Goal: Information Seeking & Learning: Learn about a topic

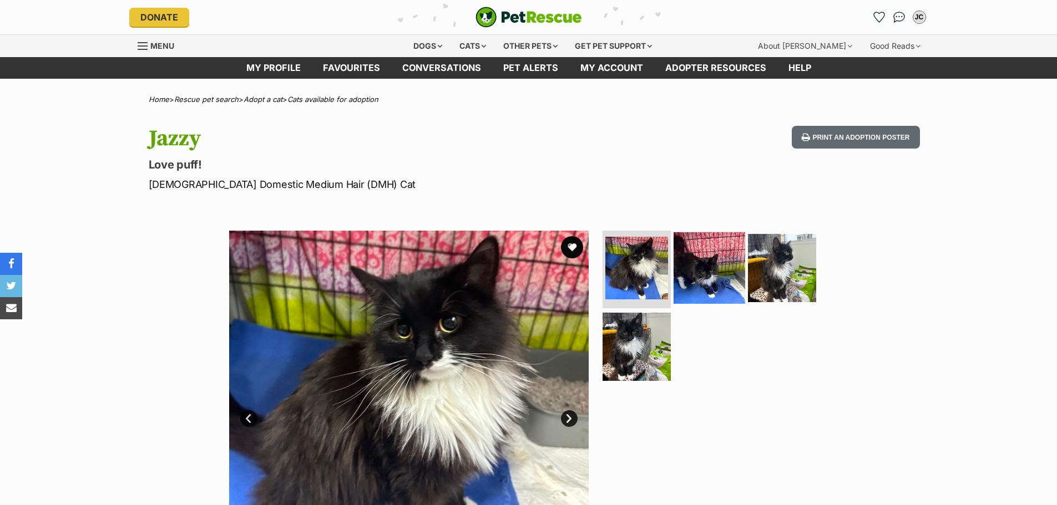
click at [708, 278] on img at bounding box center [710, 268] width 72 height 72
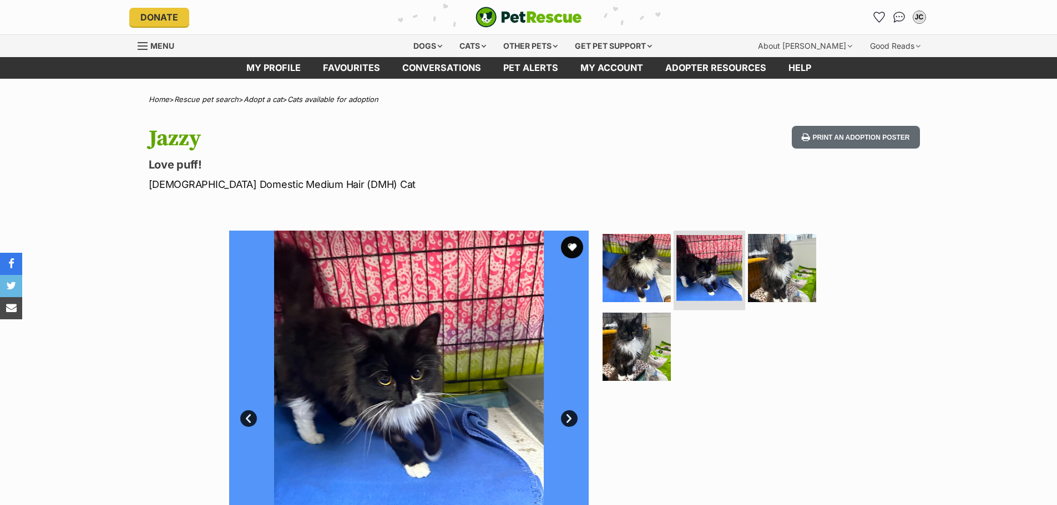
scroll to position [55, 0]
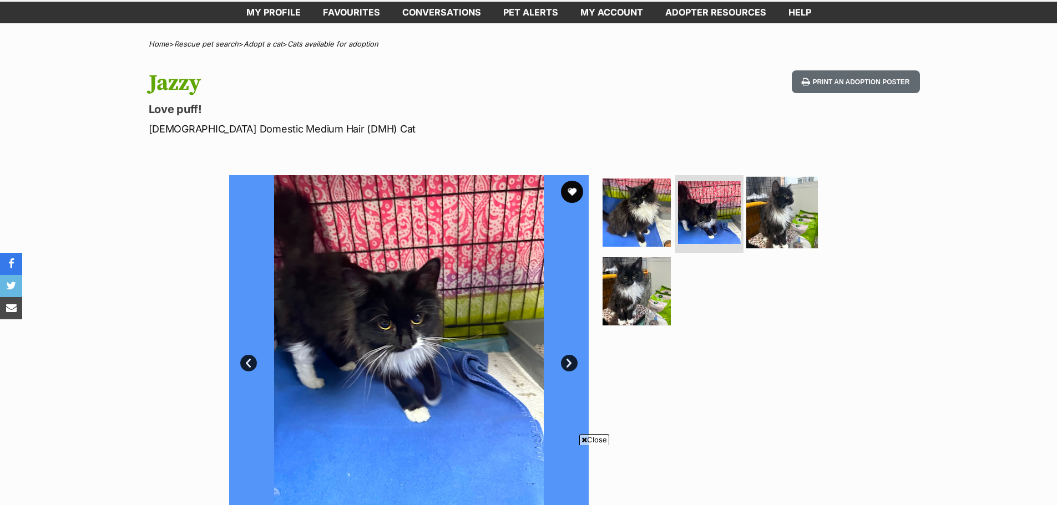
click at [760, 216] on img at bounding box center [782, 213] width 72 height 72
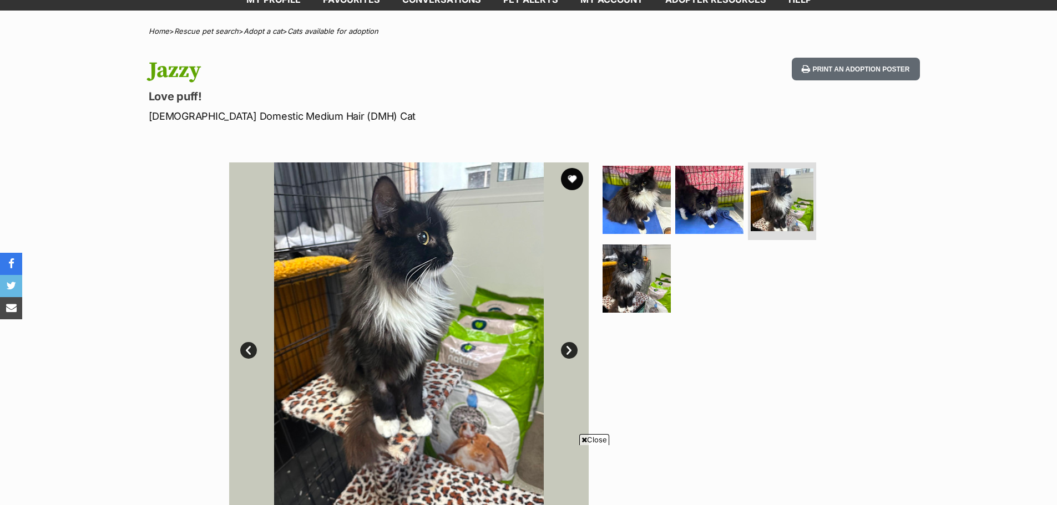
scroll to position [111, 0]
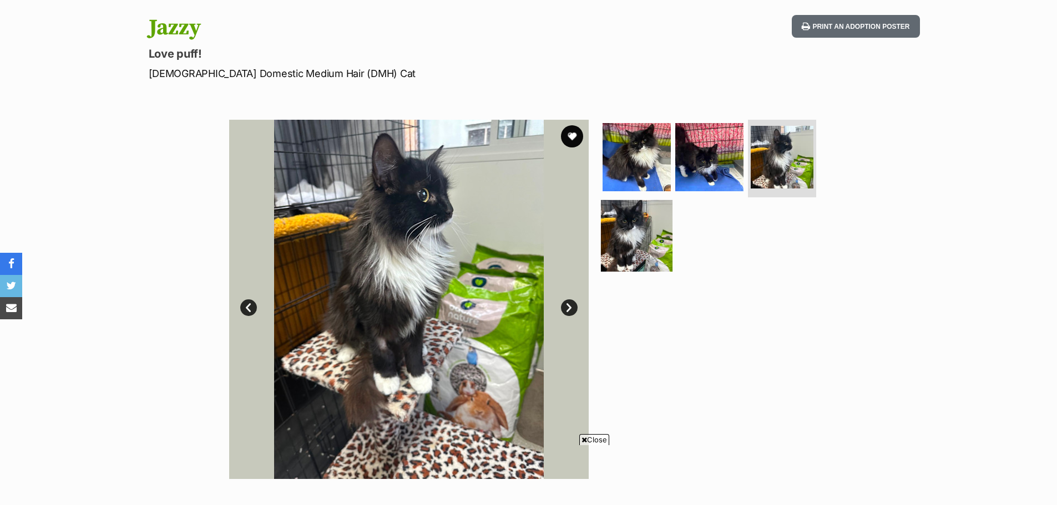
click at [659, 229] on img at bounding box center [637, 236] width 72 height 72
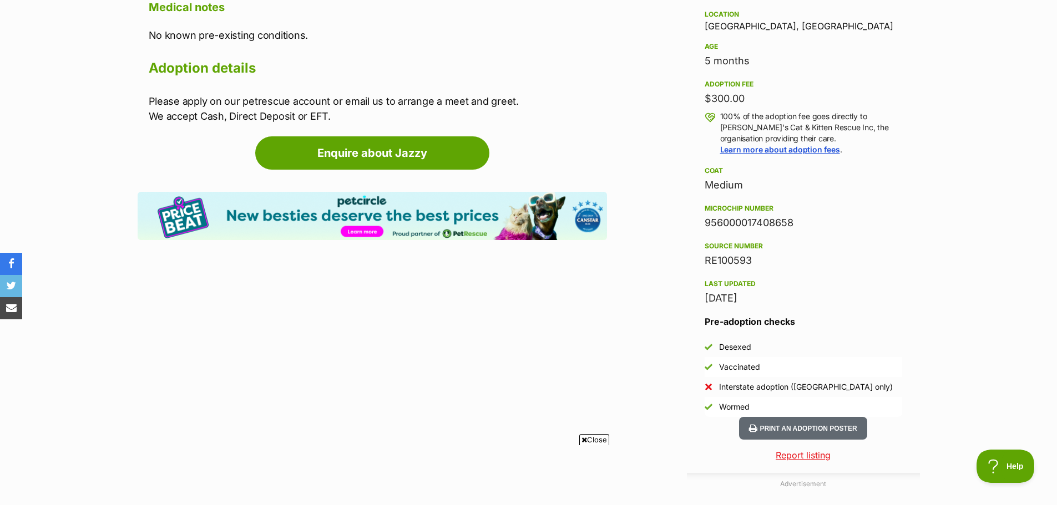
scroll to position [555, 0]
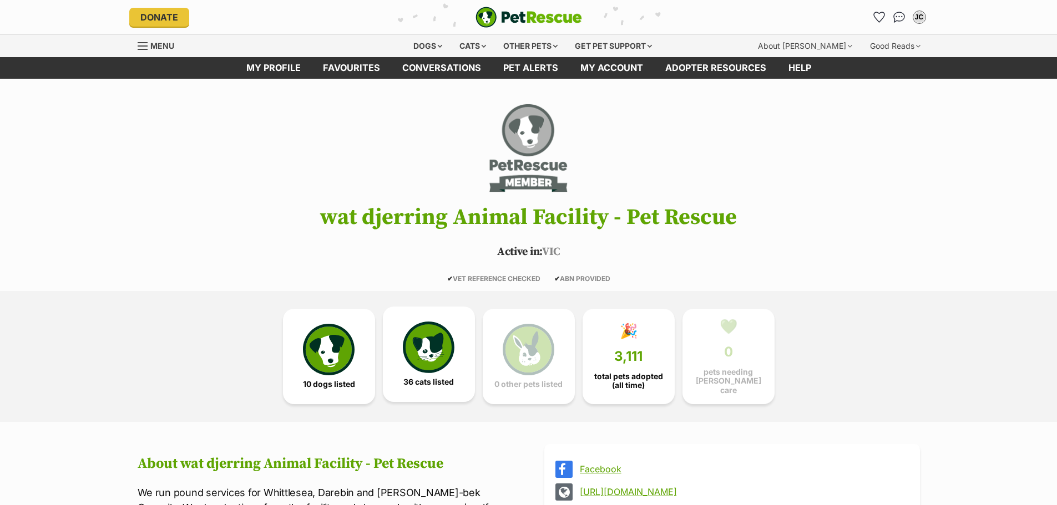
click at [418, 351] on img at bounding box center [428, 347] width 51 height 51
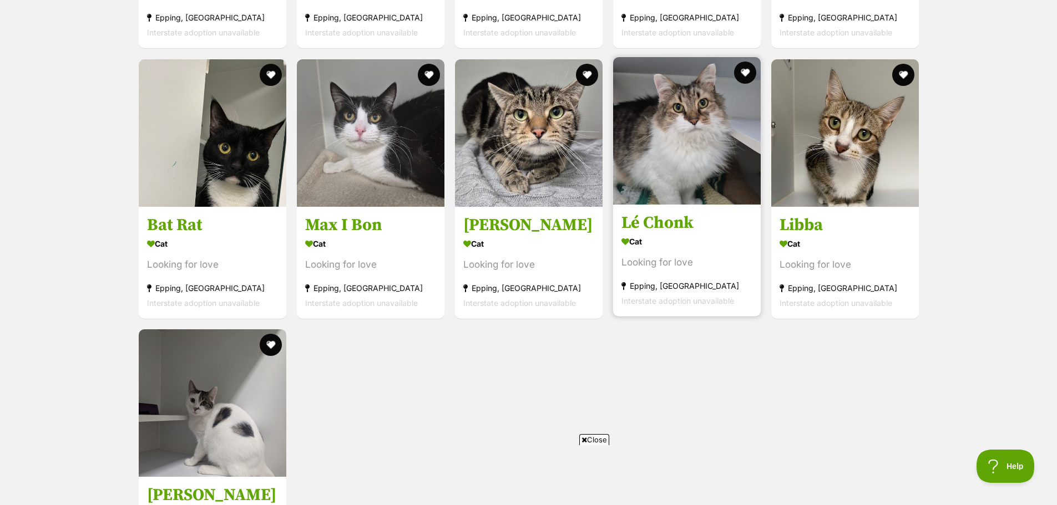
scroll to position [2630, 0]
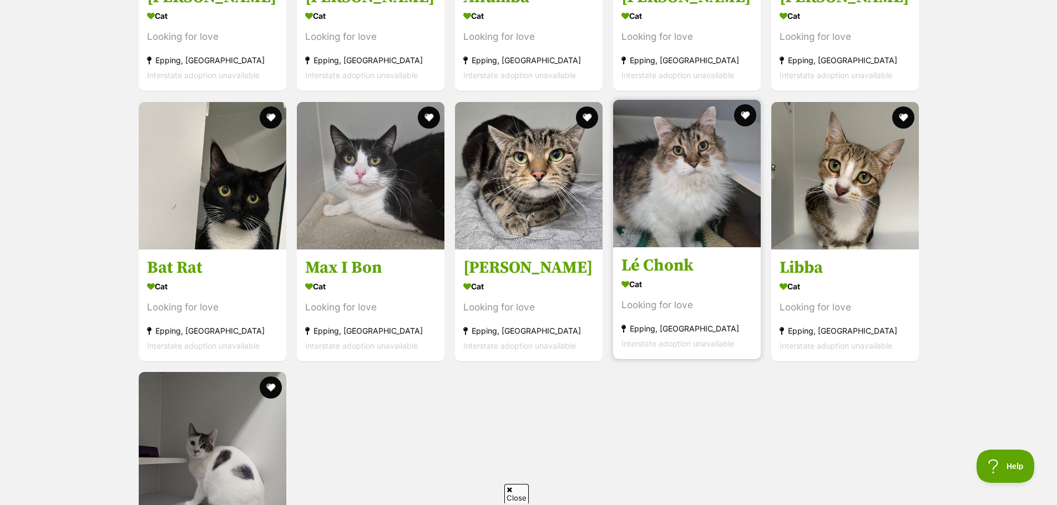
click at [725, 178] on img at bounding box center [687, 174] width 148 height 148
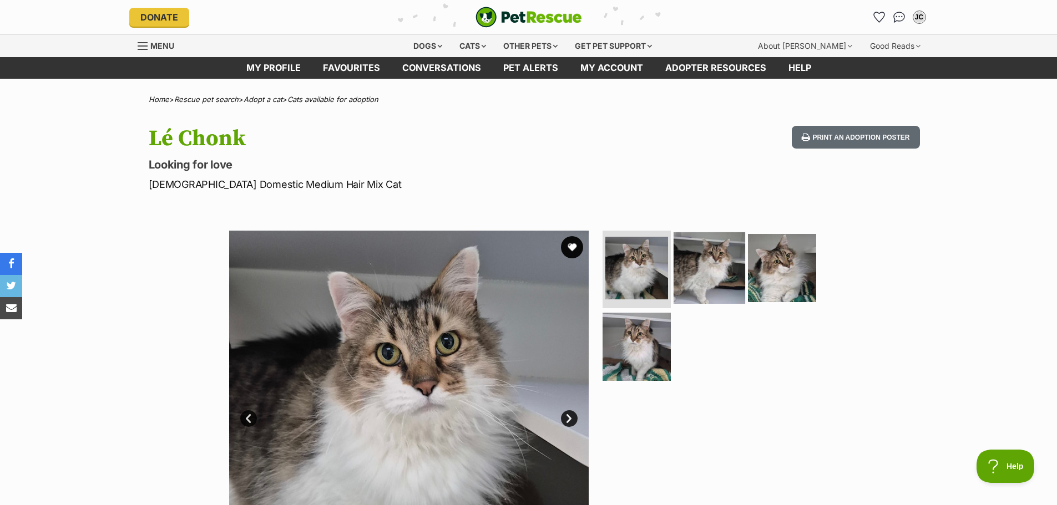
click at [715, 270] on img at bounding box center [710, 268] width 72 height 72
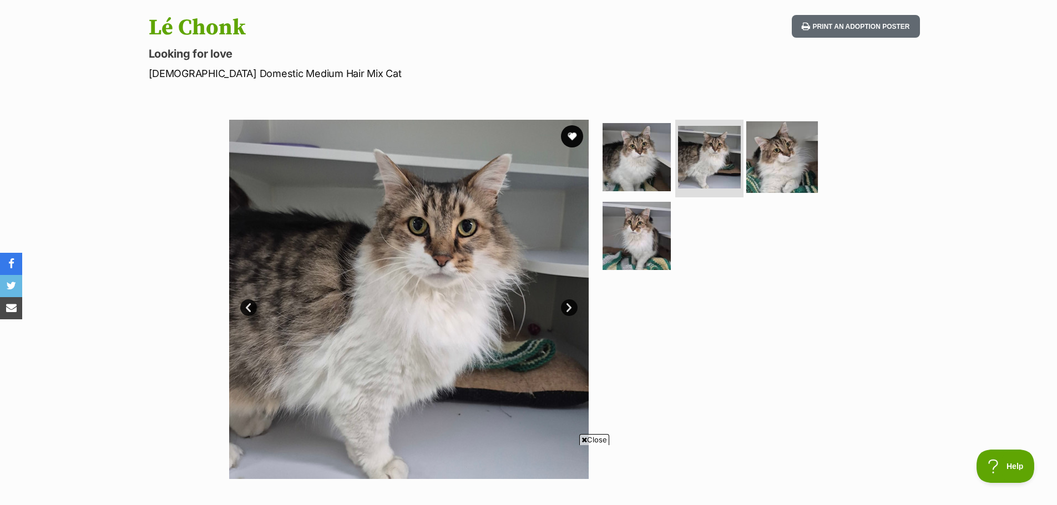
click at [768, 176] on img at bounding box center [782, 158] width 72 height 72
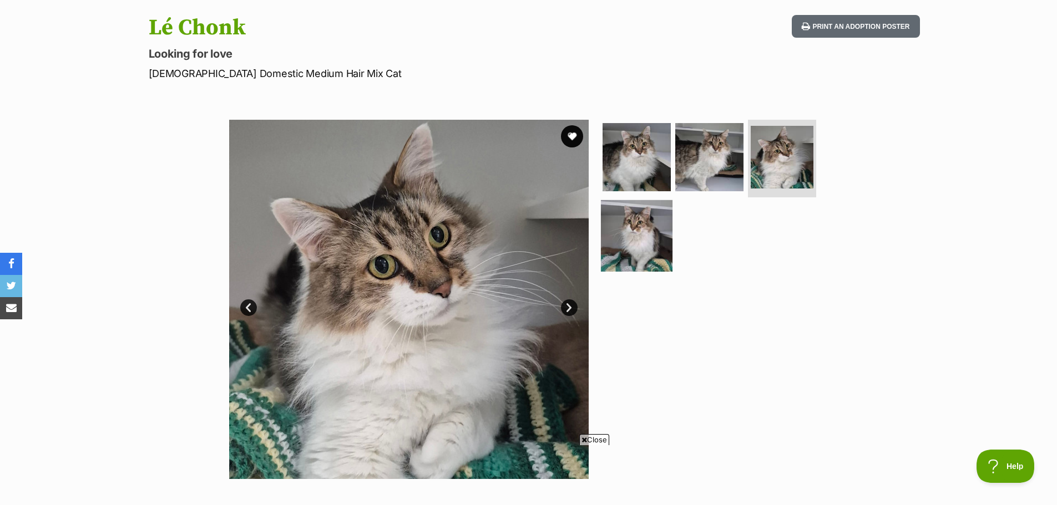
click at [631, 227] on img at bounding box center [637, 236] width 72 height 72
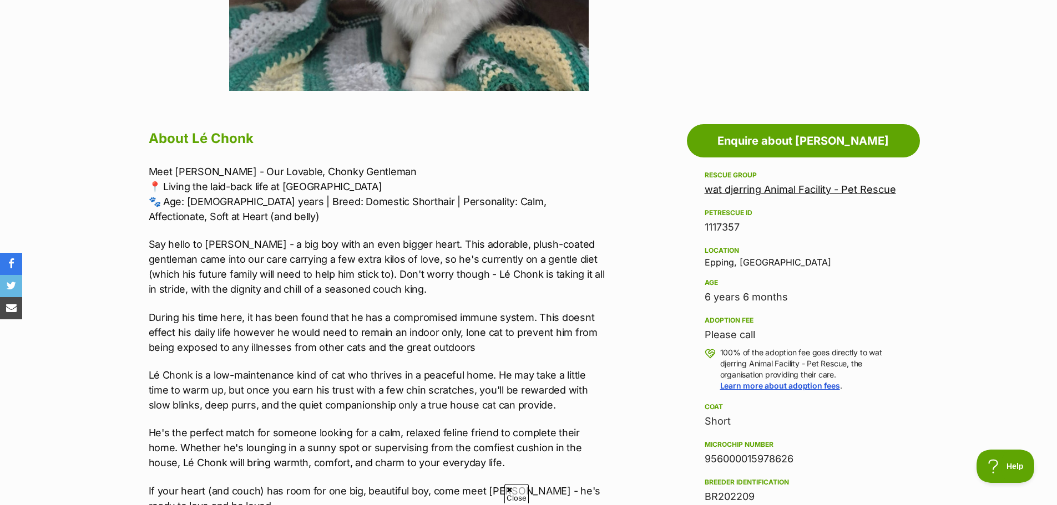
scroll to position [555, 0]
